Goal: Task Accomplishment & Management: Manage account settings

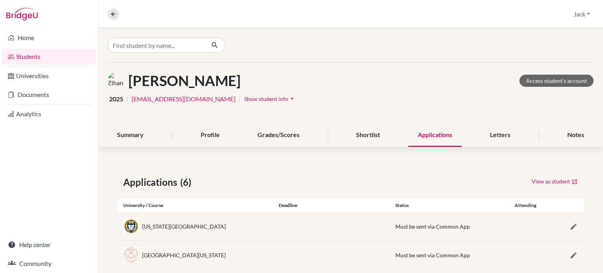
scroll to position [129, 0]
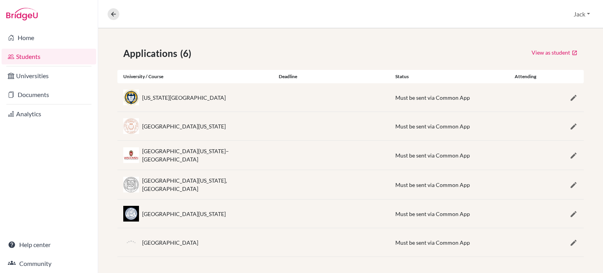
click at [33, 60] on link "Students" at bounding box center [49, 57] width 95 height 16
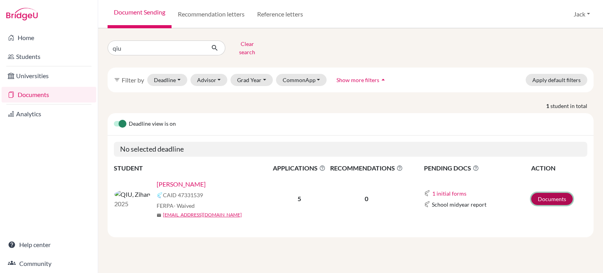
click at [546, 193] on link "Documents" at bounding box center [552, 199] width 42 height 12
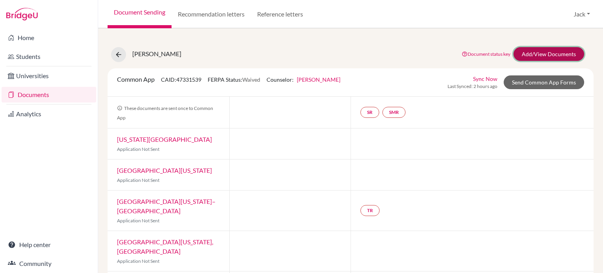
click at [546, 56] on link "Add/View Documents" at bounding box center [548, 54] width 71 height 14
